Goal: Find specific page/section: Find specific page/section

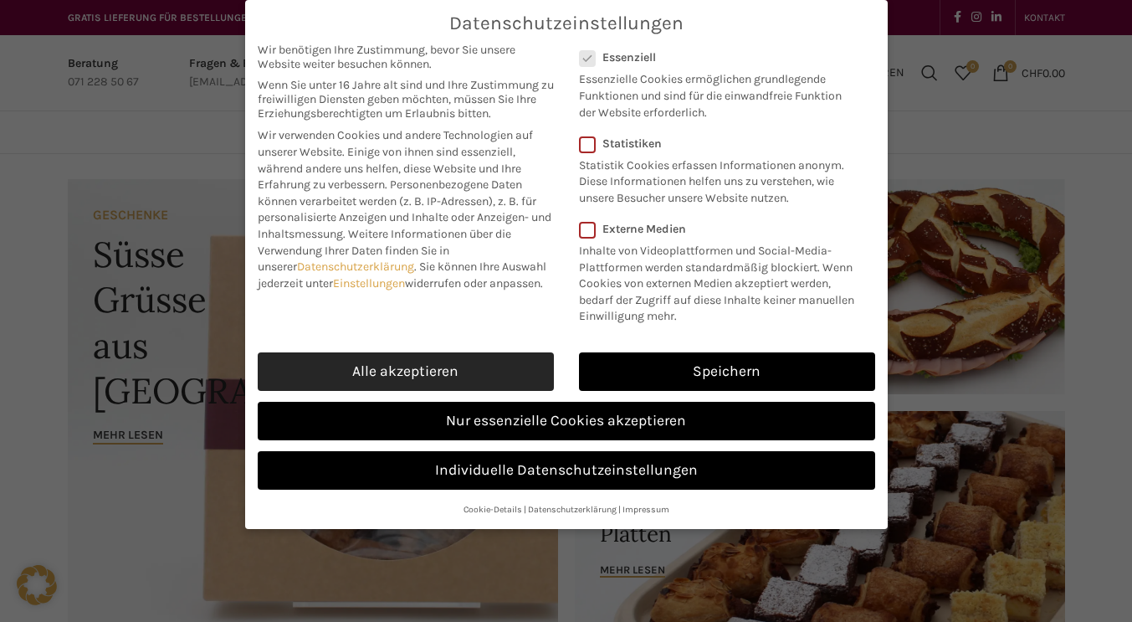
click at [432, 378] on link "Alle akzeptieren" at bounding box center [406, 371] width 296 height 38
checkbox input "true"
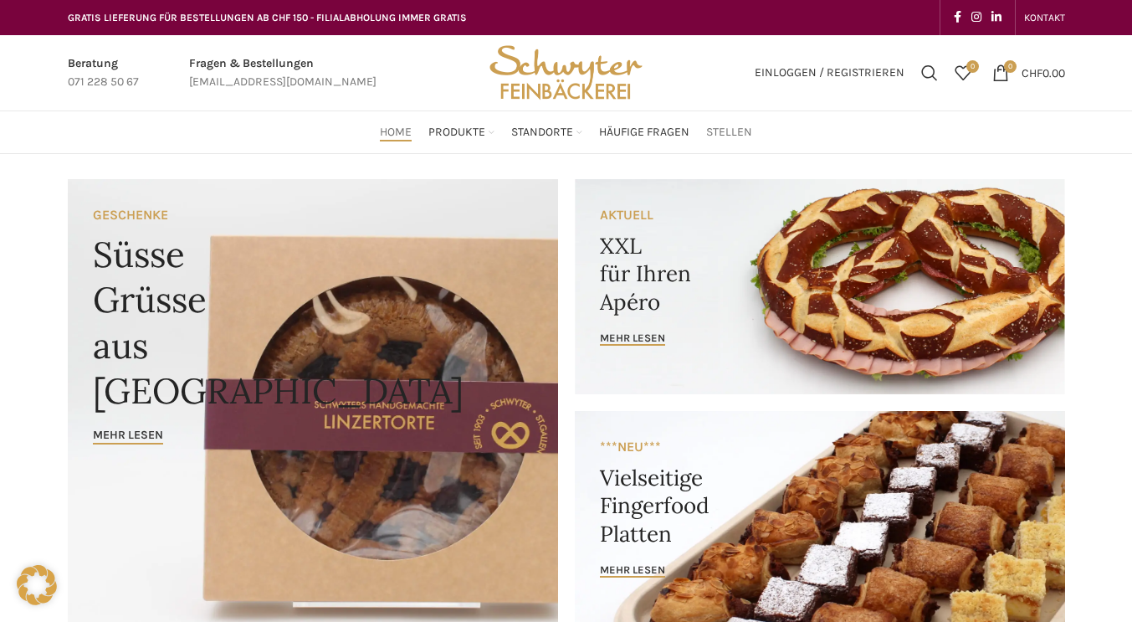
click at [735, 141] on span "Stellen" at bounding box center [729, 133] width 46 height 16
